Goal: Information Seeking & Learning: Learn about a topic

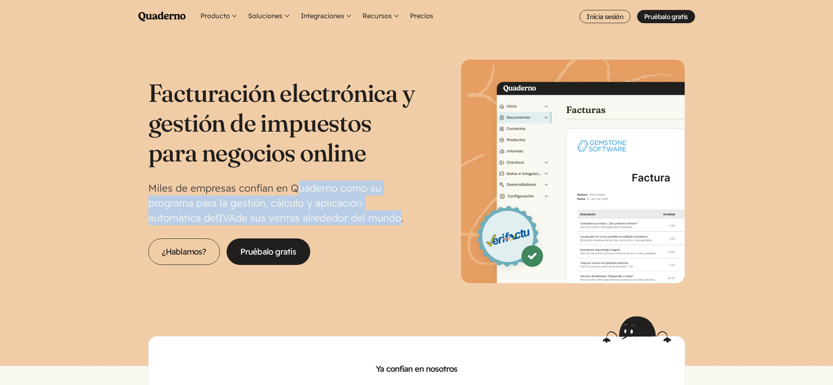
drag, startPoint x: 296, startPoint y: 182, endPoint x: 341, endPoint y: 210, distance: 52.6
click at [341, 210] on p "Miles de empresas confían en Quaderno como su programa para la gestión, cálculo…" at bounding box center [282, 203] width 268 height 45
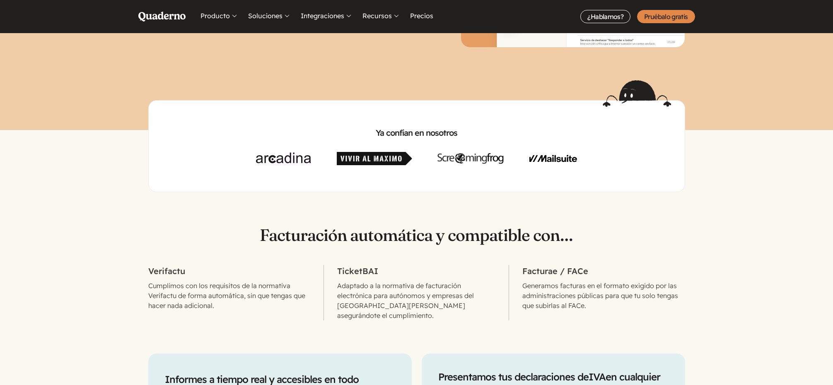
scroll to position [335, 0]
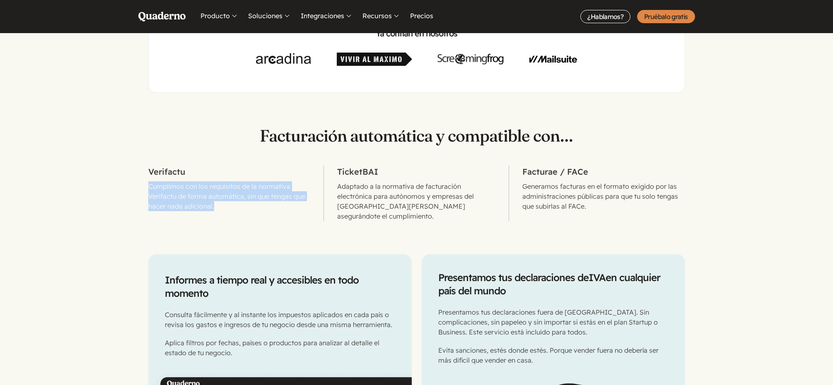
drag, startPoint x: 199, startPoint y: 179, endPoint x: 234, endPoint y: 209, distance: 45.8
click at [234, 209] on li "Verifactu Cumplimos con los requisitos de la normativa Verifactu de forma autom…" at bounding box center [236, 193] width 176 height 55
click at [234, 209] on p "Cumplimos con los requisitos de la normativa Verifactu de forma automática, sin…" at bounding box center [229, 196] width 162 height 30
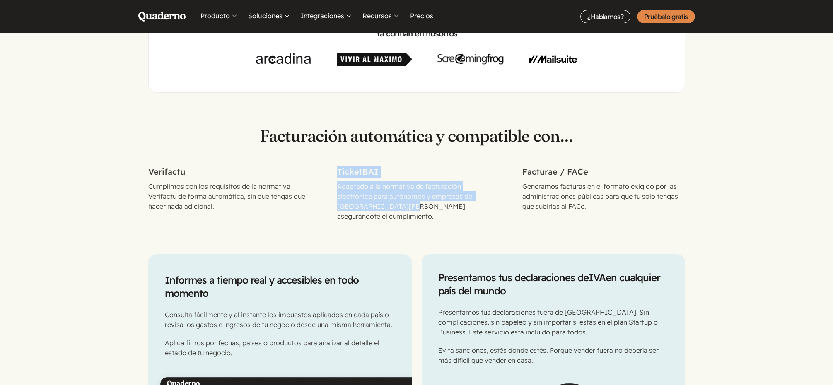
drag, startPoint x: 234, startPoint y: 209, endPoint x: 391, endPoint y: 207, distance: 156.5
click at [391, 207] on ul "Verifactu Cumplimos con los requisitos de la normativa Verifactu de forma autom…" at bounding box center [416, 193] width 537 height 55
click at [391, 207] on p "Adaptado a la normativa de facturación electrónica para autónomos y empresas de…" at bounding box center [416, 201] width 158 height 40
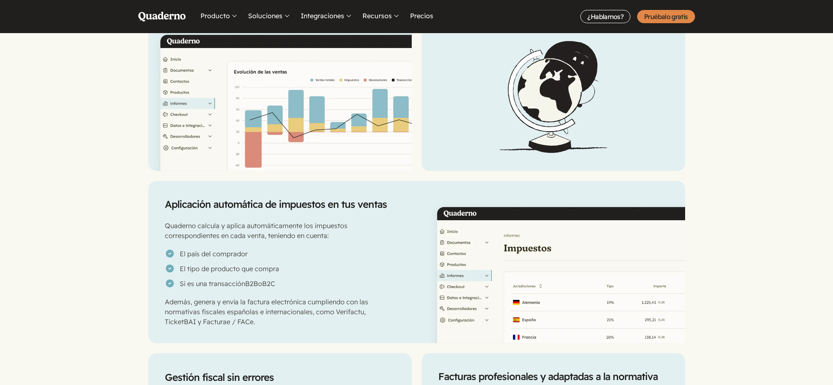
scroll to position [777, 0]
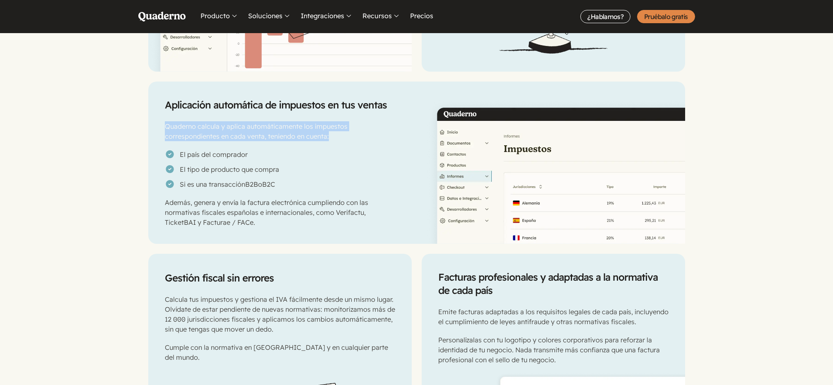
drag, startPoint x: 195, startPoint y: 110, endPoint x: 355, endPoint y: 130, distance: 160.7
click at [355, 130] on div "Aplicación automática de impuestos en tus ventas Quaderno calcula y aplica auto…" at bounding box center [278, 163] width 260 height 162
click at [355, 130] on p "Quaderno calcula y aplica automáticamente los impuestos correspondientes en cad…" at bounding box center [278, 131] width 227 height 20
drag, startPoint x: 180, startPoint y: 145, endPoint x: 283, endPoint y: 144, distance: 103.1
click at [283, 150] on li "El país del comprador" at bounding box center [278, 155] width 227 height 10
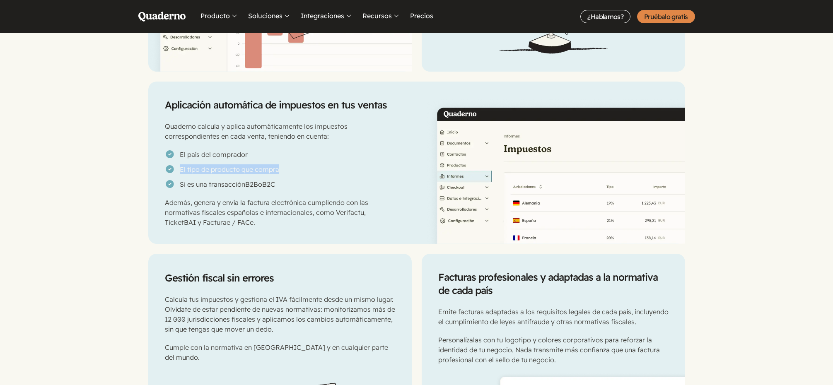
drag, startPoint x: 184, startPoint y: 159, endPoint x: 291, endPoint y: 158, distance: 106.9
click at [291, 164] on li "El tipo de producto que compra" at bounding box center [278, 169] width 227 height 10
drag, startPoint x: 198, startPoint y: 174, endPoint x: 328, endPoint y: 183, distance: 131.2
click at [328, 183] on div "Aplicación automática de impuestos en tus ventas Quaderno calcula y aplica auto…" at bounding box center [278, 163] width 260 height 162
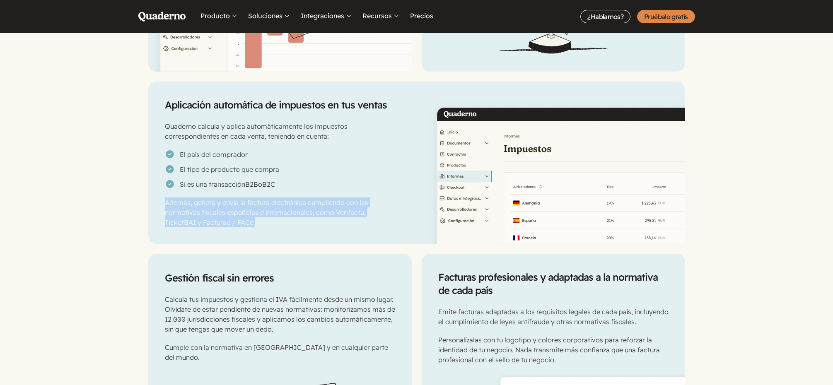
drag, startPoint x: 206, startPoint y: 186, endPoint x: 311, endPoint y: 212, distance: 108.3
click at [311, 212] on div "Aplicación automática de impuestos en tus ventas Quaderno calcula y aplica auto…" at bounding box center [278, 163] width 260 height 162
click at [311, 212] on p "Además, genera y envía la factura electrónica cumpliendo con las normativas fis…" at bounding box center [278, 213] width 227 height 30
drag, startPoint x: 310, startPoint y: 213, endPoint x: 162, endPoint y: 193, distance: 149.5
click at [162, 193] on div "Aplicación automática de impuestos en tus ventas Quaderno calcula y aplica auto…" at bounding box center [278, 163] width 260 height 162
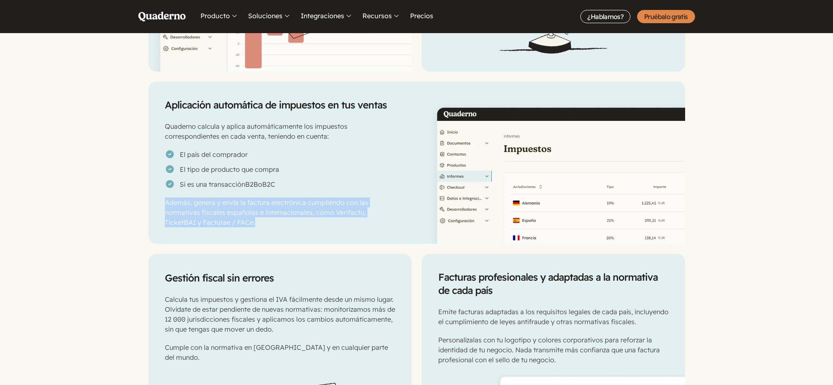
click at [162, 193] on div "Aplicación automática de impuestos en tus ventas Quaderno calcula y aplica auto…" at bounding box center [278, 163] width 260 height 162
drag, startPoint x: 162, startPoint y: 193, endPoint x: 321, endPoint y: 212, distance: 161.0
click at [321, 212] on div "Aplicación automática de impuestos en tus ventas Quaderno calcula y aplica auto…" at bounding box center [278, 163] width 260 height 162
click at [321, 212] on p "Además, genera y envía la factura electrónica cumpliendo con las normativas fis…" at bounding box center [278, 213] width 227 height 30
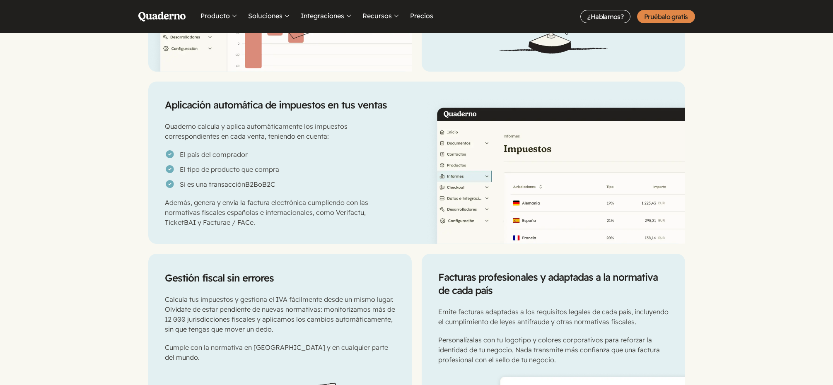
scroll to position [926, 0]
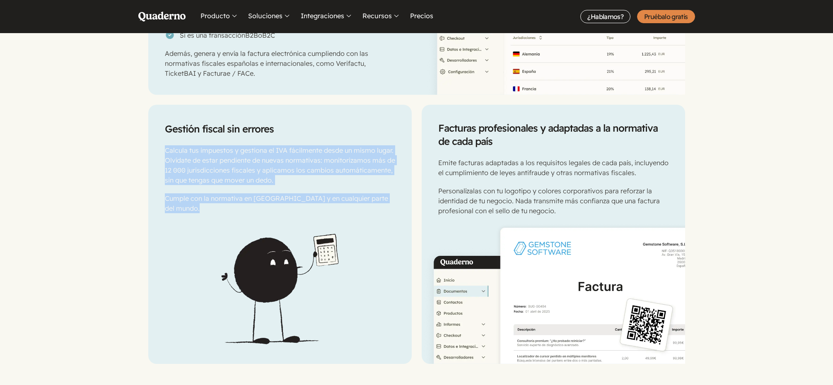
drag, startPoint x: 163, startPoint y: 142, endPoint x: 374, endPoint y: 205, distance: 220.8
click at [374, 205] on div "Gestión fiscal sin errores Calcula tus impuestos y gestiona el IVA fácilmente d…" at bounding box center [279, 234] width 263 height 259
click at [374, 214] on picture at bounding box center [279, 289] width 263 height 150
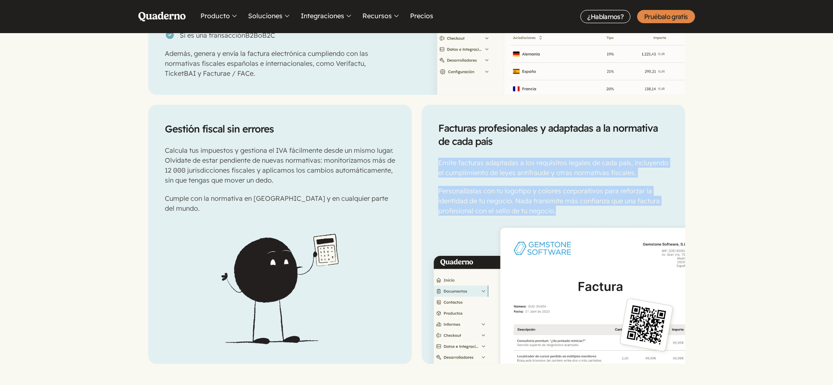
drag, startPoint x: 437, startPoint y: 154, endPoint x: 578, endPoint y: 196, distance: 146.9
click at [578, 196] on div "Facturas profesionales y adaptadas a la normativa de cada país Emite facturas a…" at bounding box center [553, 160] width 263 height 111
click at [578, 196] on p "Personalízalas con tu logotipo y colores corporativos para reforzar la identida…" at bounding box center [553, 201] width 230 height 30
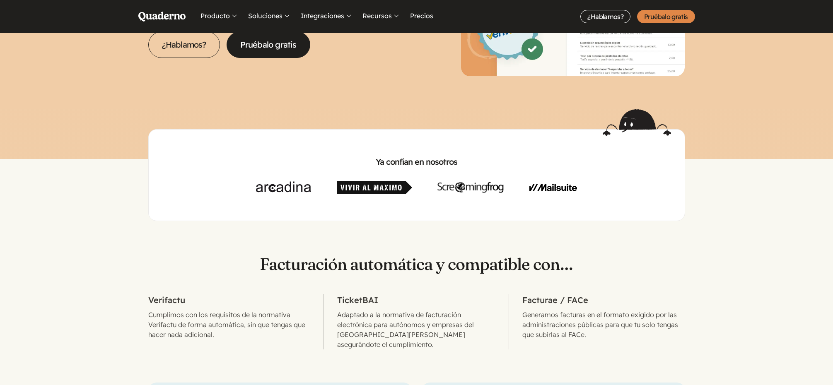
scroll to position [0, 0]
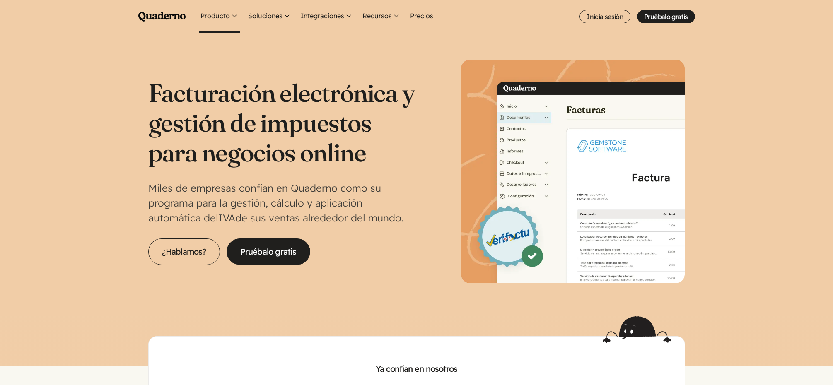
click at [226, 22] on button "Producto" at bounding box center [219, 16] width 41 height 33
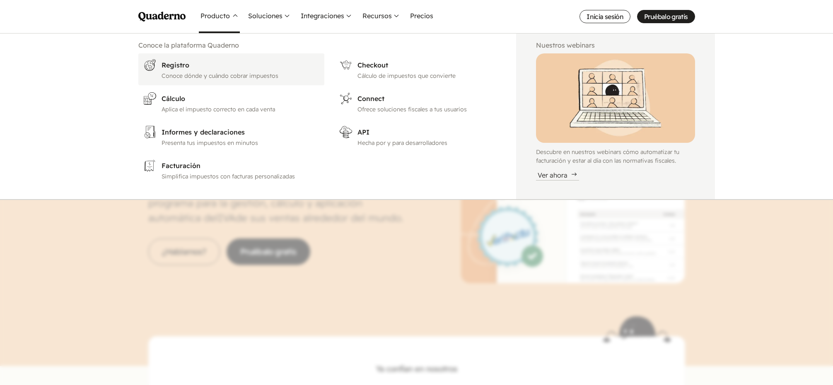
click at [174, 78] on p "Conoce dónde y cuándo cobrar impuestos" at bounding box center [241, 76] width 158 height 9
